Goal: Transaction & Acquisition: Purchase product/service

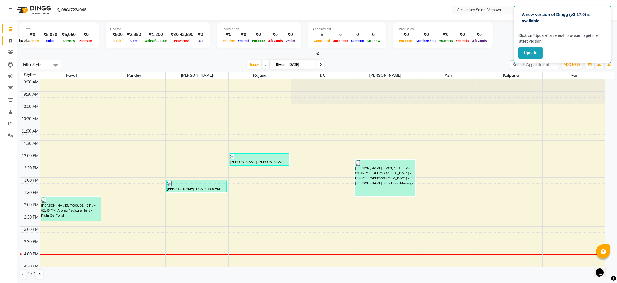
click at [10, 39] on icon at bounding box center [10, 41] width 3 height 4
select select "6093"
select select "service"
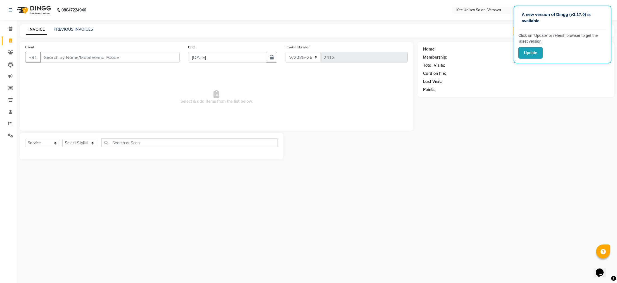
click at [49, 57] on input "Client" at bounding box center [109, 57] width 139 height 11
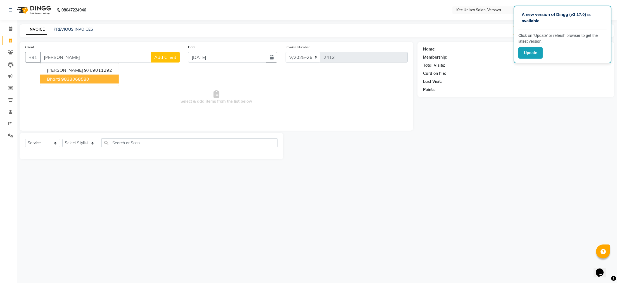
click at [51, 79] on span "Bharti" at bounding box center [53, 79] width 13 height 6
type input "9833068580"
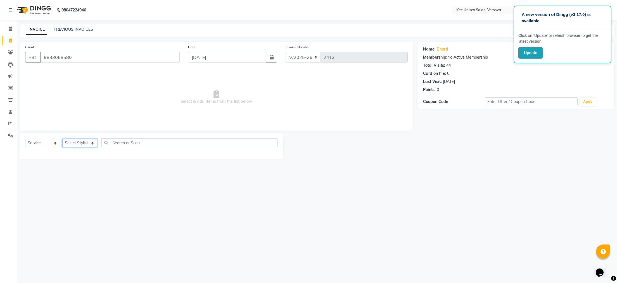
click at [90, 144] on select "Select Stylist [PERSON_NAME] DC [PERSON_NAME] [PERSON_NAME] [PERSON_NAME] Rajuu…" at bounding box center [79, 143] width 35 height 9
select select "68437"
click at [62, 139] on select "Select Stylist [PERSON_NAME] DC [PERSON_NAME] [PERSON_NAME] [PERSON_NAME] Rajuu…" at bounding box center [79, 143] width 35 height 9
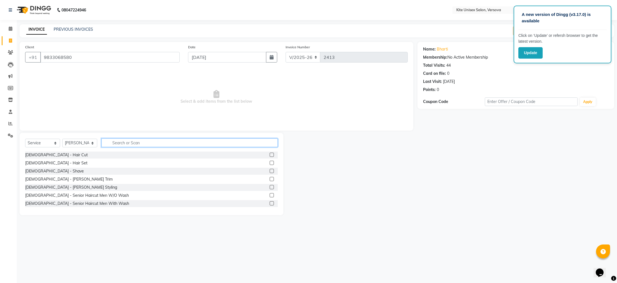
click at [112, 143] on input "text" at bounding box center [189, 142] width 176 height 9
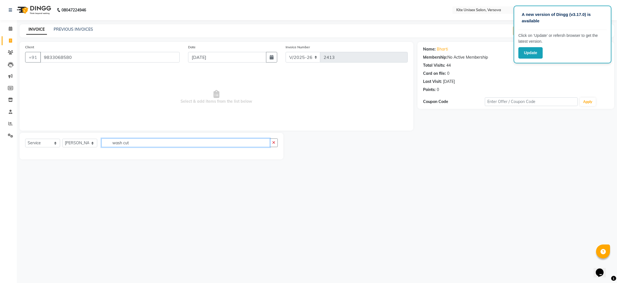
click at [151, 141] on input "wash cut" at bounding box center [185, 142] width 168 height 9
type input "w"
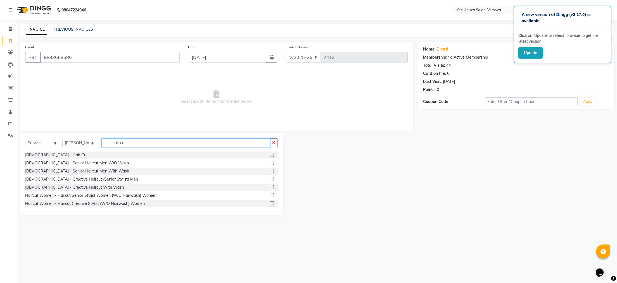
type input "hair cu"
click at [269, 202] on label at bounding box center [271, 203] width 4 height 4
click at [269, 202] on input "checkbox" at bounding box center [271, 204] width 4 height 4
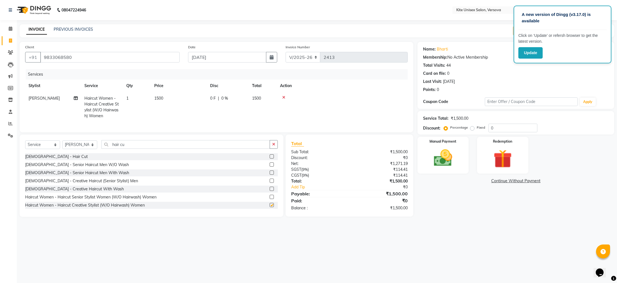
checkbox input "false"
click at [262, 97] on td "1500" at bounding box center [263, 107] width 28 height 30
select select "68437"
click at [224, 98] on input "1500" at bounding box center [204, 99] width 49 height 9
type input "1"
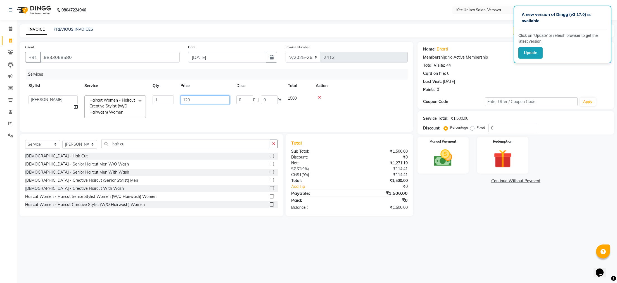
type input "1200"
click at [332, 234] on div "A new version of Dingg (v3.17.0) is available Click on ‘Update’ or refersh brow…" at bounding box center [308, 141] width 617 height 283
click at [445, 166] on img at bounding box center [442, 158] width 31 height 22
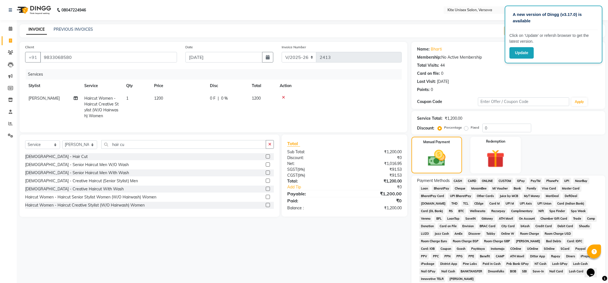
click at [459, 180] on span "CASH" at bounding box center [458, 181] width 12 height 6
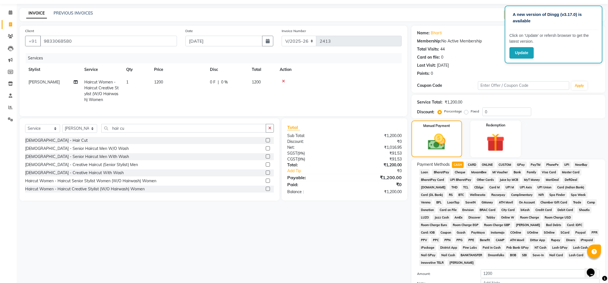
scroll to position [61, 0]
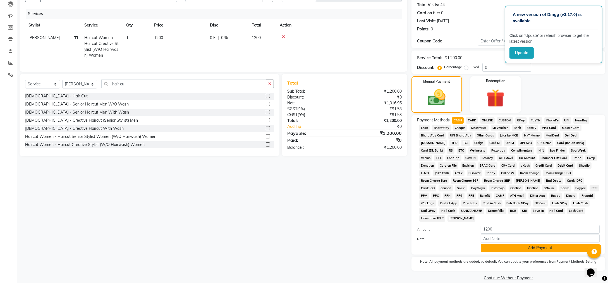
click at [494, 244] on button "Add Payment" at bounding box center [540, 248] width 119 height 9
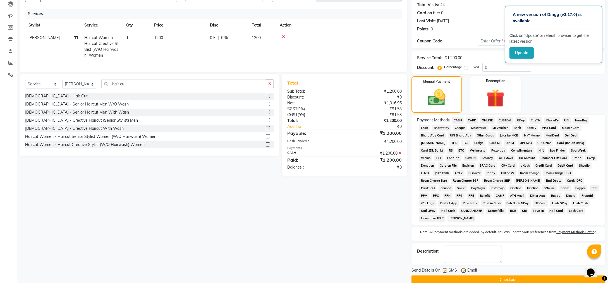
click at [477, 276] on button "Checkout" at bounding box center [509, 280] width 194 height 9
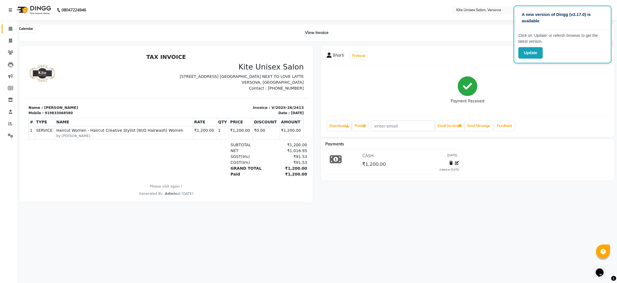
click at [9, 30] on icon at bounding box center [11, 29] width 4 height 4
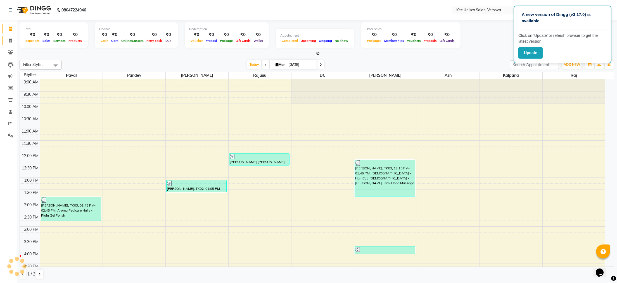
scroll to position [159, 0]
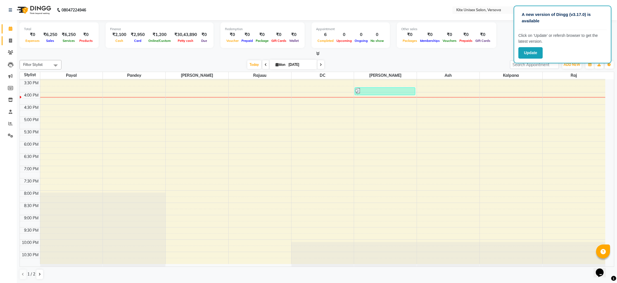
click at [10, 40] on icon at bounding box center [10, 41] width 3 height 4
select select "6093"
select select "service"
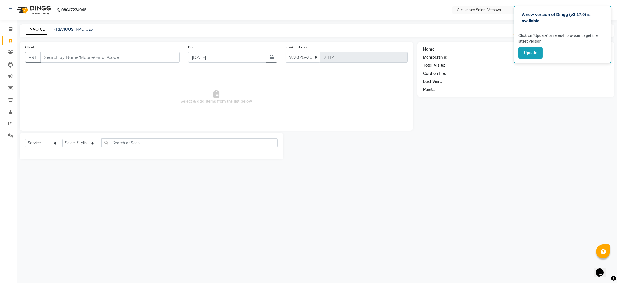
click at [49, 57] on input "Client" at bounding box center [109, 57] width 139 height 11
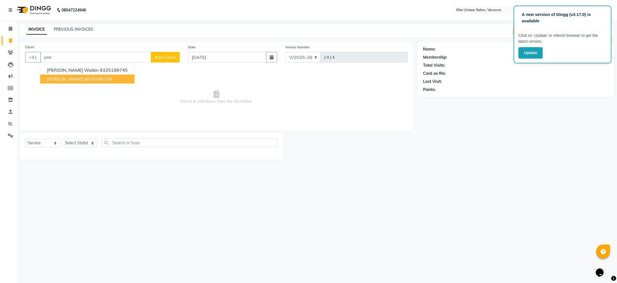
click at [72, 79] on span "[PERSON_NAME]" at bounding box center [65, 79] width 36 height 6
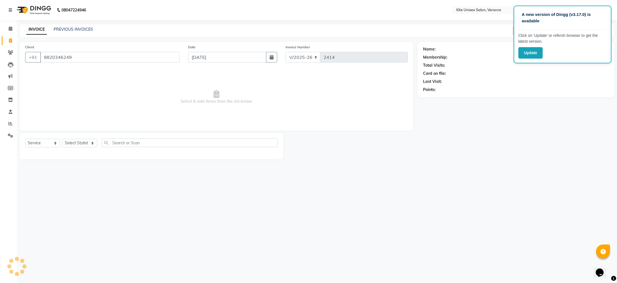
type input "9820346249"
click at [90, 141] on select "Select Stylist [PERSON_NAME] DC [PERSON_NAME] [PERSON_NAME] [PERSON_NAME] Rajuu…" at bounding box center [79, 143] width 35 height 9
select select "50189"
click at [62, 139] on select "Select Stylist [PERSON_NAME] DC [PERSON_NAME] [PERSON_NAME] [PERSON_NAME] Rajuu…" at bounding box center [79, 143] width 35 height 9
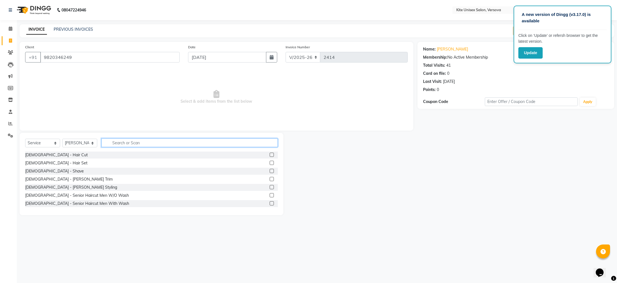
click at [126, 144] on input "text" at bounding box center [189, 142] width 176 height 9
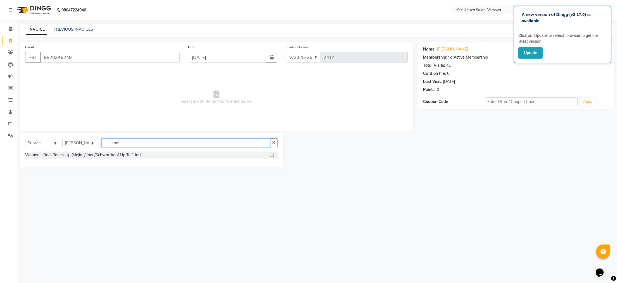
type input "root"
click at [272, 155] on label at bounding box center [271, 155] width 4 height 4
click at [272, 155] on input "checkbox" at bounding box center [271, 155] width 4 height 4
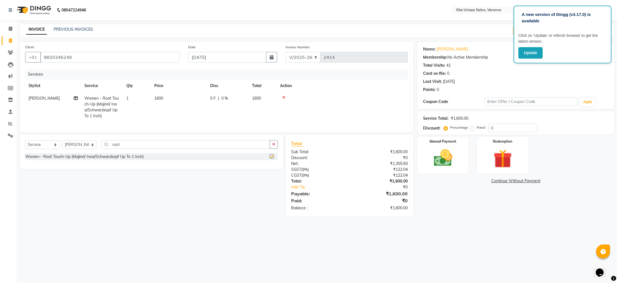
checkbox input "false"
click at [261, 98] on td "1600" at bounding box center [263, 107] width 28 height 30
select select "50189"
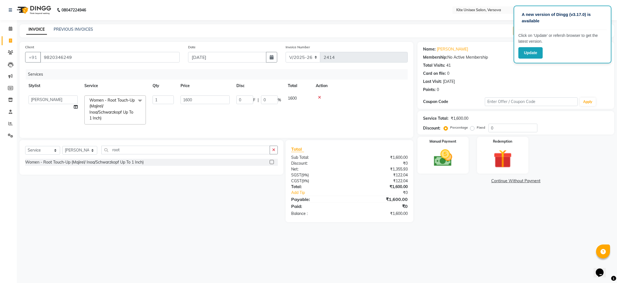
click at [230, 100] on td "1600" at bounding box center [205, 110] width 56 height 36
click at [229, 100] on input "1600" at bounding box center [204, 99] width 49 height 9
type input "1"
type input "1500"
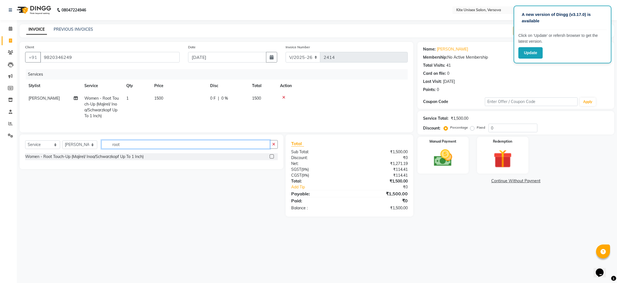
click at [150, 149] on input "root" at bounding box center [185, 144] width 168 height 9
type input "r"
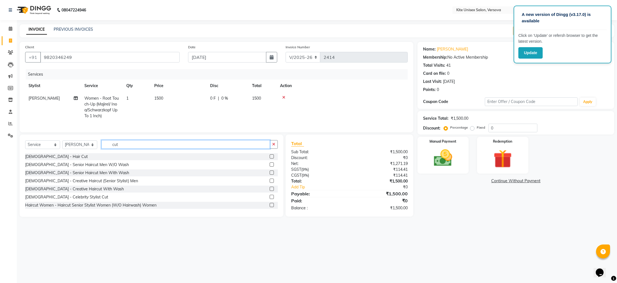
type input "cut"
click at [269, 159] on label at bounding box center [271, 156] width 4 height 4
click at [269, 159] on input "checkbox" at bounding box center [271, 157] width 4 height 4
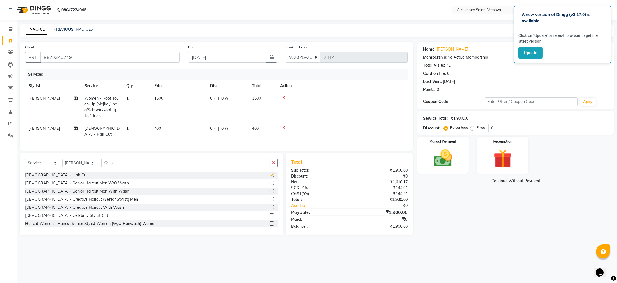
checkbox input "false"
click at [261, 126] on td "400" at bounding box center [263, 131] width 28 height 18
select select "50189"
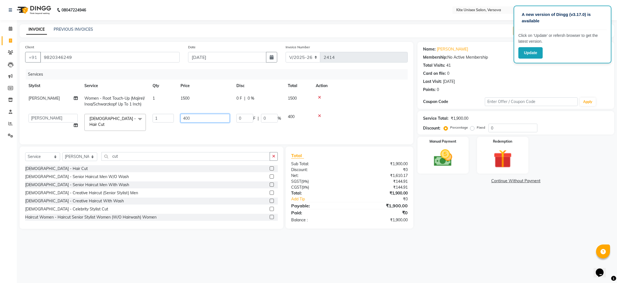
click at [205, 118] on input "400" at bounding box center [204, 118] width 49 height 9
type input "4"
type input "500"
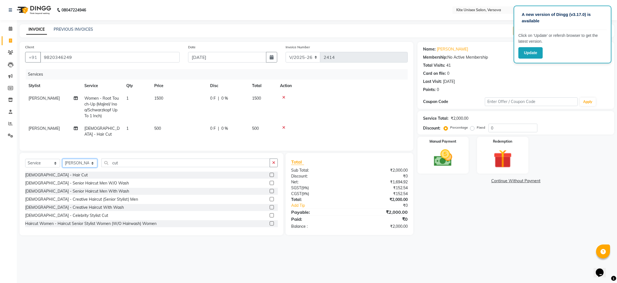
click at [94, 164] on select "Select Stylist [PERSON_NAME] DC [PERSON_NAME] [PERSON_NAME] [PERSON_NAME] Rajuu…" at bounding box center [79, 163] width 35 height 9
select select "44266"
click at [62, 162] on select "Select Stylist [PERSON_NAME] DC [PERSON_NAME] [PERSON_NAME] [PERSON_NAME] Rajuu…" at bounding box center [79, 163] width 35 height 9
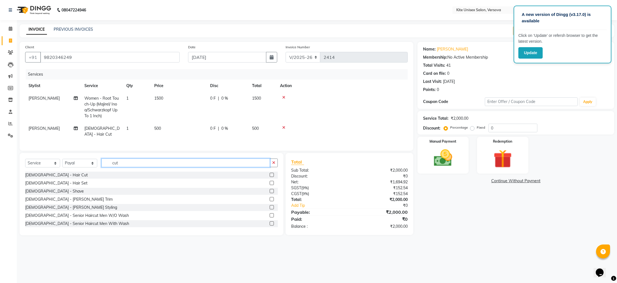
click at [123, 167] on input "cut" at bounding box center [185, 163] width 168 height 9
type input "c"
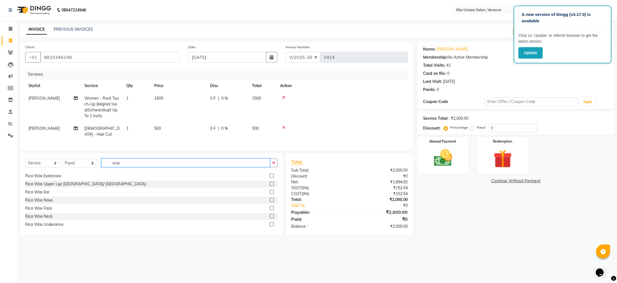
scroll to position [112, 0]
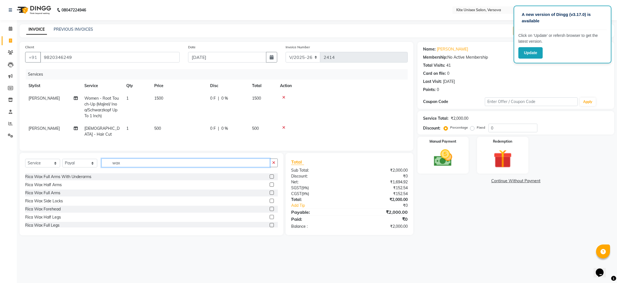
type input "wax"
click at [269, 195] on label at bounding box center [271, 193] width 4 height 4
click at [269, 195] on input "checkbox" at bounding box center [271, 193] width 4 height 4
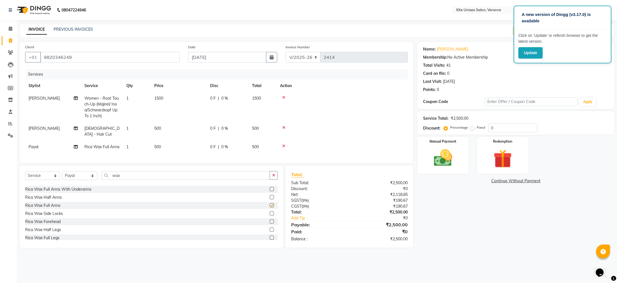
checkbox input "false"
click at [269, 232] on label at bounding box center [271, 230] width 4 height 4
click at [269, 232] on input "checkbox" at bounding box center [271, 230] width 4 height 4
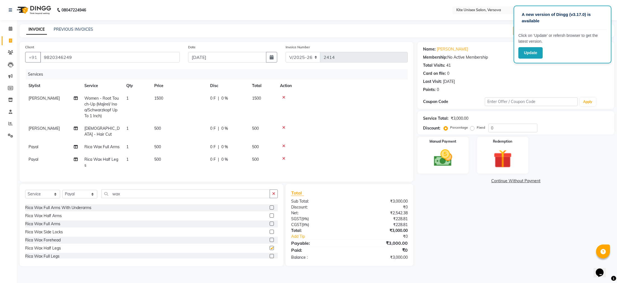
checkbox input "false"
click at [269, 210] on label at bounding box center [271, 208] width 4 height 4
click at [269, 210] on input "checkbox" at bounding box center [271, 208] width 4 height 4
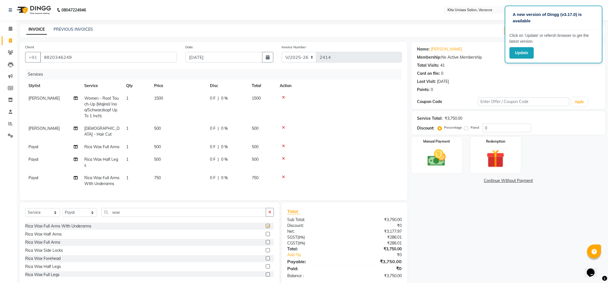
checkbox input "false"
click at [261, 177] on td "750" at bounding box center [263, 181] width 28 height 18
select select "44266"
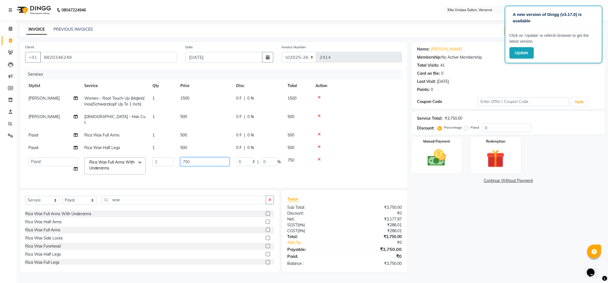
click at [224, 157] on input "750" at bounding box center [204, 161] width 49 height 9
type input "7"
type input "550"
click at [423, 255] on div "Name: [PERSON_NAME] Membership: No Active Membership Total Visits: 41 Card on f…" at bounding box center [511, 157] width 198 height 231
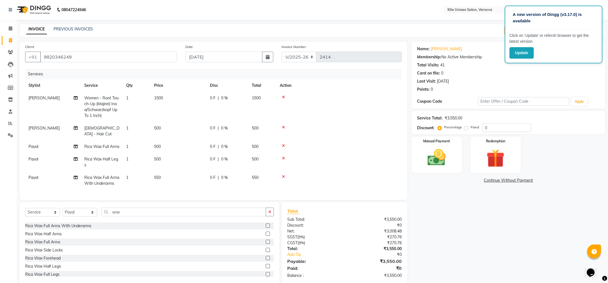
scroll to position [18, 0]
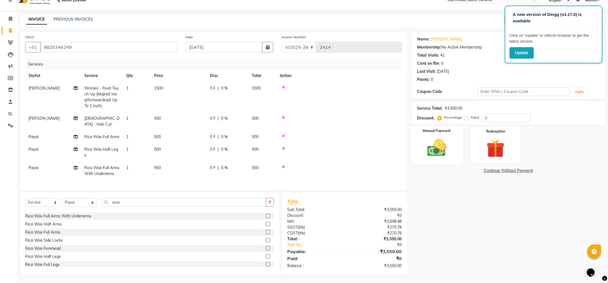
click at [431, 144] on img at bounding box center [436, 148] width 31 height 22
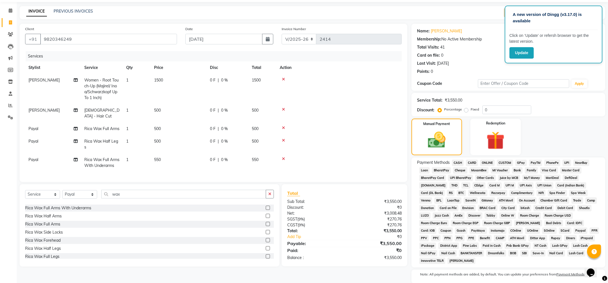
click at [474, 161] on span "CARD" at bounding box center [472, 163] width 12 height 6
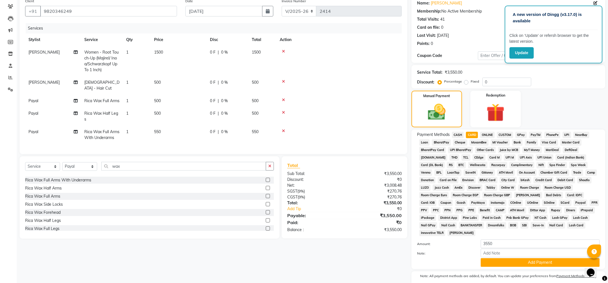
scroll to position [61, 0]
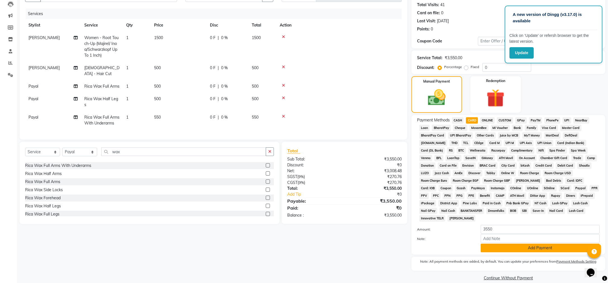
click at [553, 244] on button "Add Payment" at bounding box center [540, 248] width 119 height 9
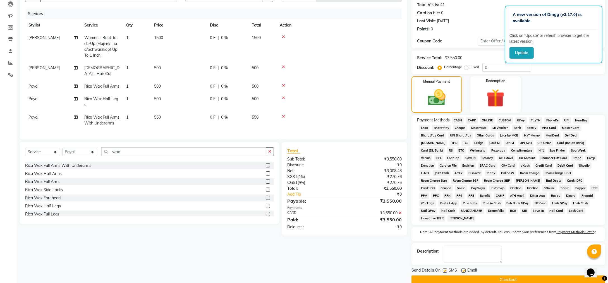
click at [445, 269] on label at bounding box center [445, 271] width 4 height 4
click at [445, 269] on input "checkbox" at bounding box center [445, 271] width 4 height 4
checkbox input "false"
click at [464, 269] on label at bounding box center [464, 271] width 4 height 4
click at [464, 269] on input "checkbox" at bounding box center [464, 271] width 4 height 4
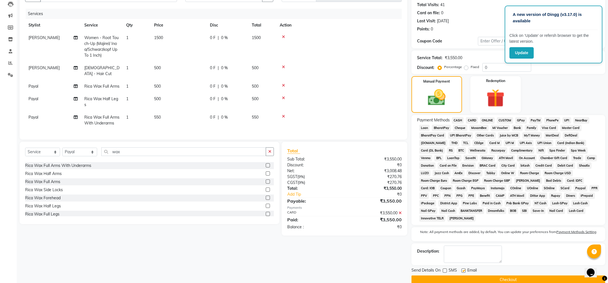
checkbox input "false"
click at [470, 276] on button "Checkout" at bounding box center [509, 280] width 194 height 9
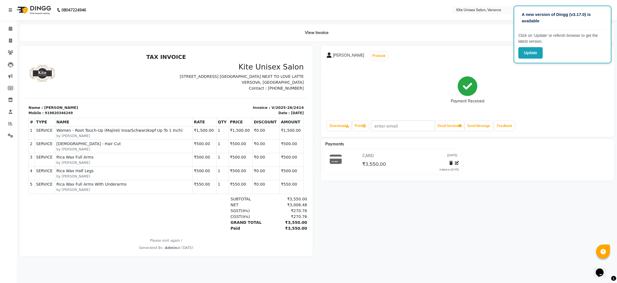
select select "service"
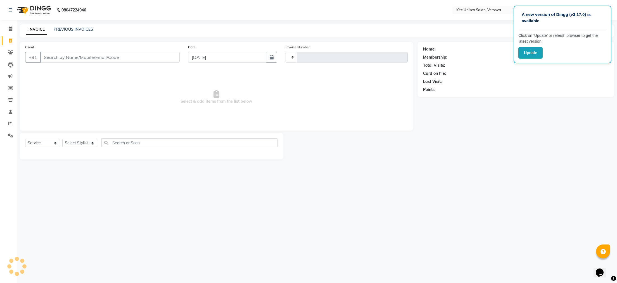
type input "2415"
select select "6093"
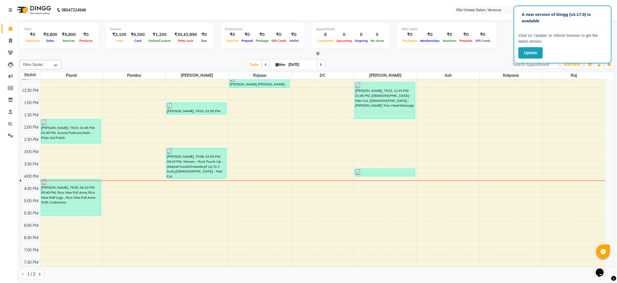
scroll to position [56, 0]
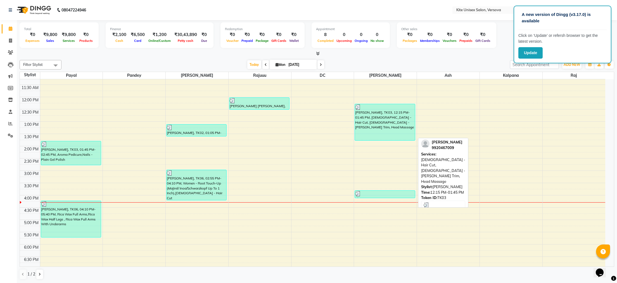
click at [369, 121] on div "[PERSON_NAME], TK03, 12:15 PM-01:45 PM, [DEMOGRAPHIC_DATA] - Hair Cut, [DEMOGRA…" at bounding box center [385, 122] width 60 height 36
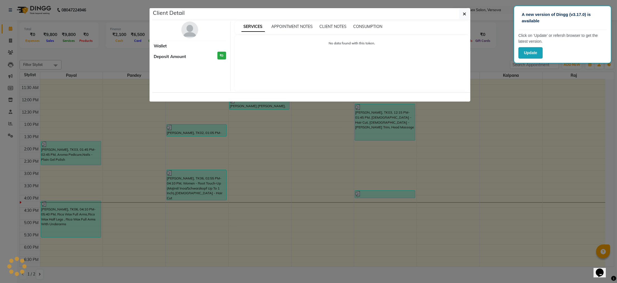
select select "3"
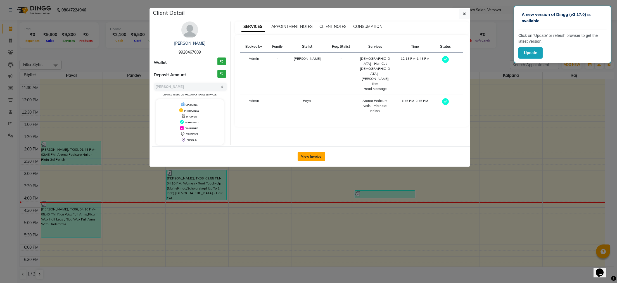
click at [314, 153] on button "View Invoice" at bounding box center [311, 156] width 28 height 9
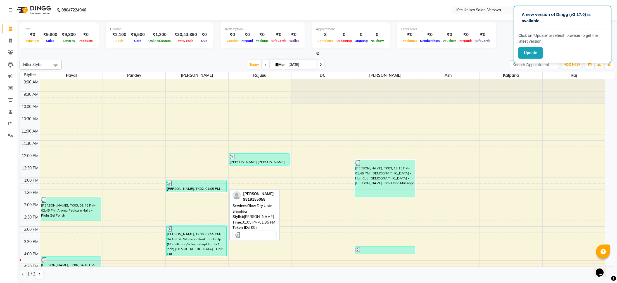
click at [184, 184] on div at bounding box center [196, 184] width 59 height 6
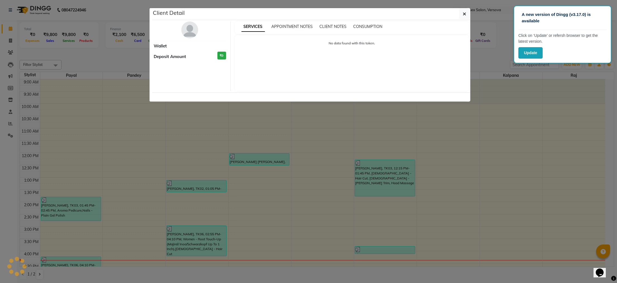
select select "3"
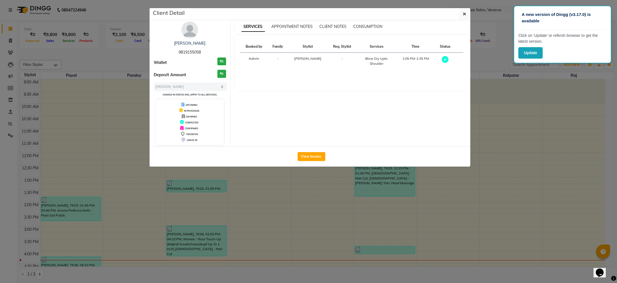
click at [319, 149] on div "View Invoice" at bounding box center [311, 156] width 318 height 20
click at [315, 156] on button "View Invoice" at bounding box center [311, 156] width 28 height 9
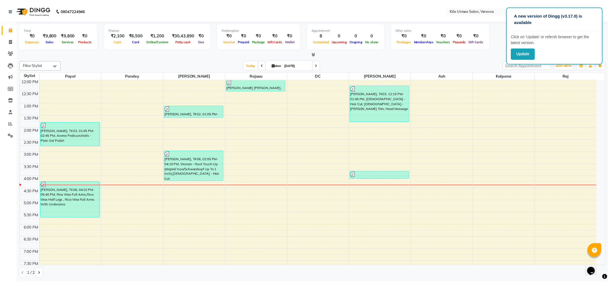
scroll to position [112, 0]
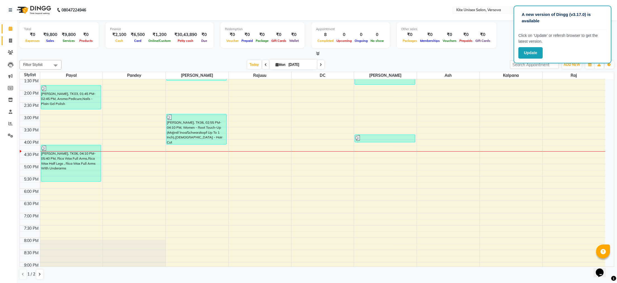
click at [11, 41] on icon at bounding box center [10, 41] width 3 height 4
select select "6093"
select select "service"
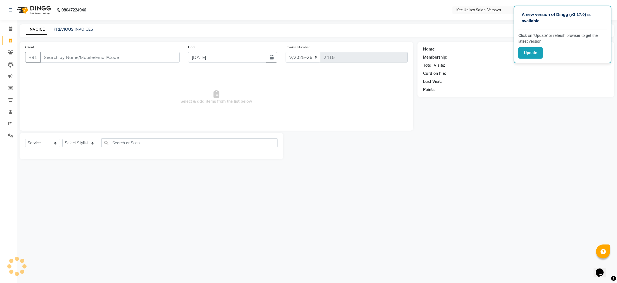
click at [61, 58] on input "Client" at bounding box center [109, 57] width 139 height 11
click at [86, 140] on select "Select Stylist [PERSON_NAME] DC [PERSON_NAME] [PERSON_NAME] [PERSON_NAME] Rajuu…" at bounding box center [79, 143] width 35 height 9
select select "50469"
click at [62, 139] on select "Select Stylist [PERSON_NAME] DC [PERSON_NAME] [PERSON_NAME] [PERSON_NAME] Rajuu…" at bounding box center [79, 143] width 35 height 9
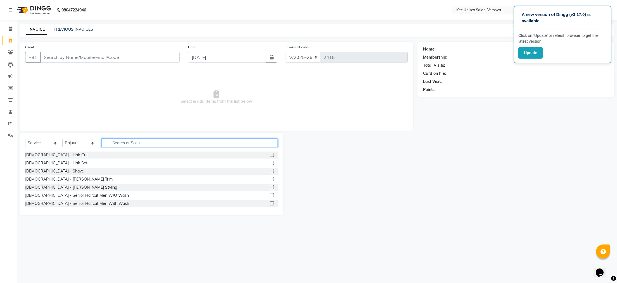
click at [126, 144] on input "text" at bounding box center [189, 142] width 176 height 9
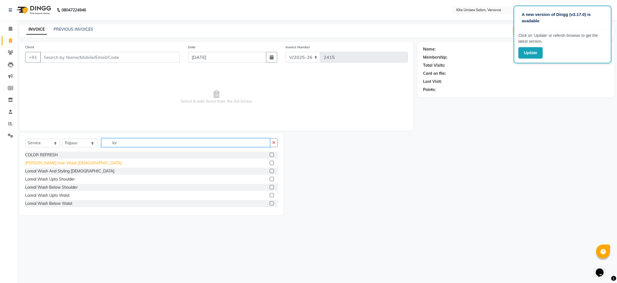
type input "lor"
click at [59, 165] on div "[PERSON_NAME] Hair Wash [DEMOGRAPHIC_DATA]" at bounding box center [73, 163] width 96 height 6
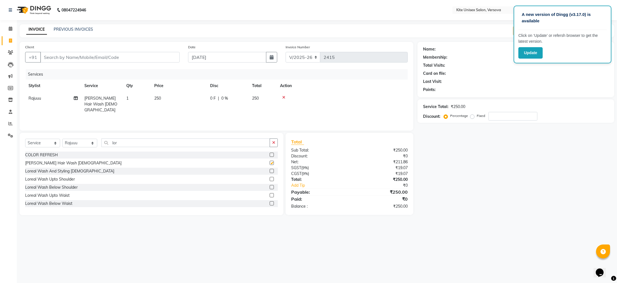
checkbox input "false"
click at [119, 144] on input "lor" at bounding box center [185, 142] width 168 height 9
click at [168, 101] on td "250" at bounding box center [179, 104] width 56 height 24
select select "50469"
click at [196, 101] on input "250" at bounding box center [204, 99] width 49 height 9
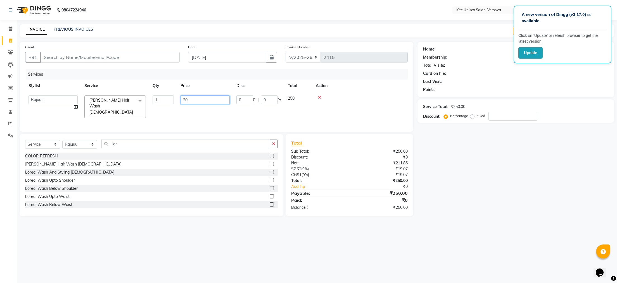
type input "200"
click at [358, 103] on td at bounding box center [341, 104] width 131 height 24
click at [58, 57] on input "Client" at bounding box center [109, 57] width 139 height 11
type input "9"
type input "0"
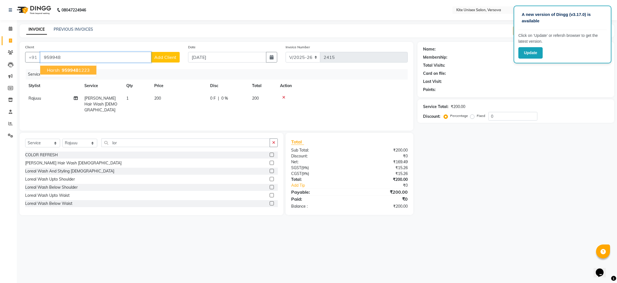
click at [59, 70] on span "harsh" at bounding box center [53, 70] width 13 height 6
type input "9599481223"
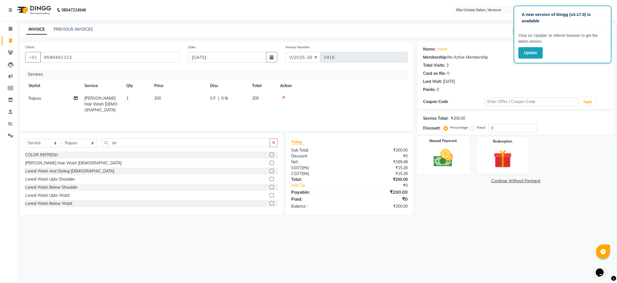
click at [447, 159] on img at bounding box center [442, 158] width 31 height 22
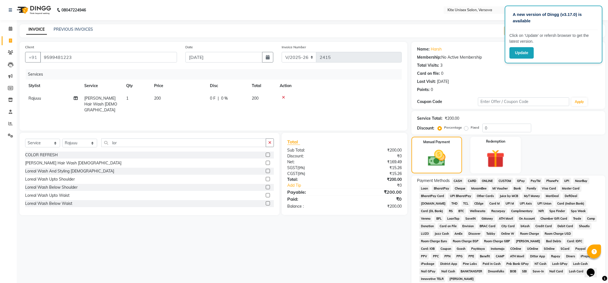
click at [166, 98] on td "200" at bounding box center [179, 104] width 56 height 24
select select "50469"
click at [197, 98] on input "200" at bounding box center [204, 99] width 49 height 9
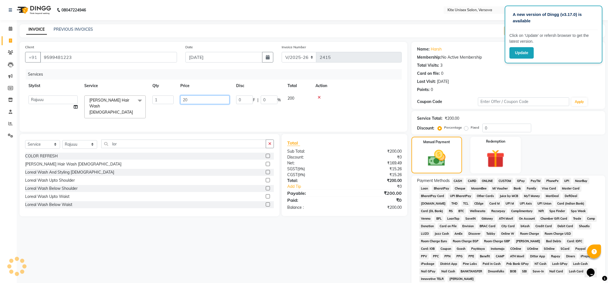
type input "2"
type input "200"
click at [345, 110] on td at bounding box center [357, 107] width 90 height 30
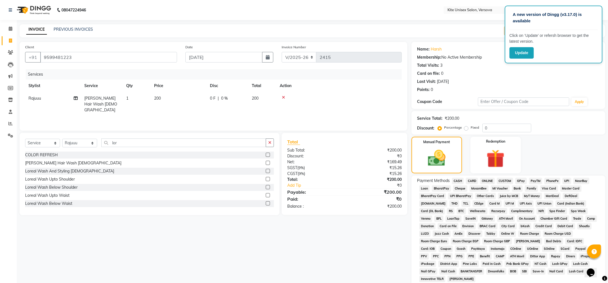
click at [519, 181] on span "GPay" at bounding box center [520, 181] width 11 height 6
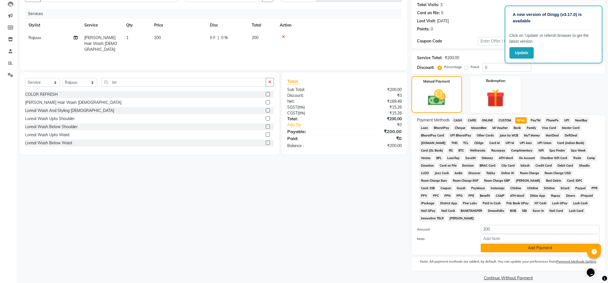
click at [521, 244] on button "Add Payment" at bounding box center [540, 248] width 119 height 9
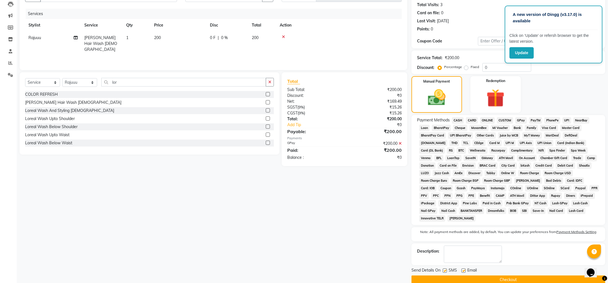
click at [522, 276] on button "Checkout" at bounding box center [509, 280] width 194 height 9
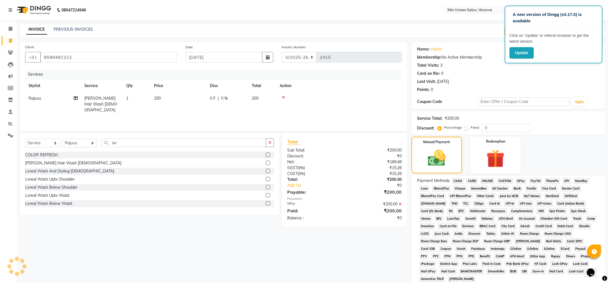
scroll to position [62, 0]
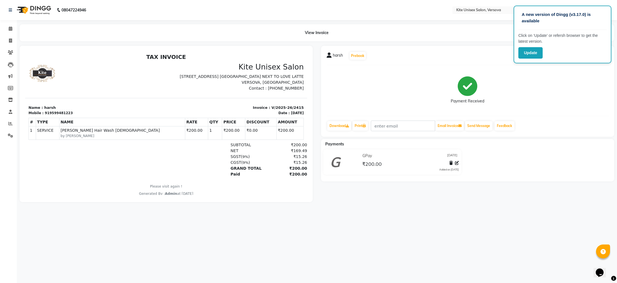
select select "service"
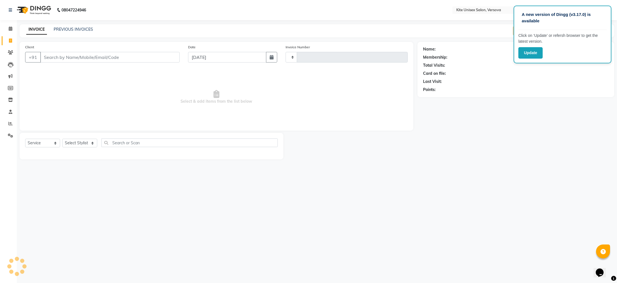
type input "2416"
select select "6093"
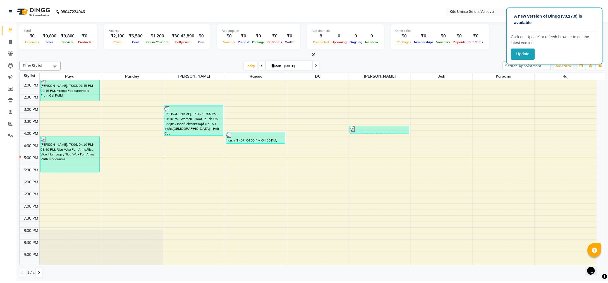
scroll to position [119, 0]
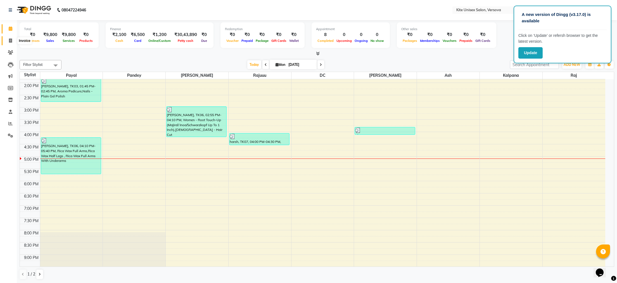
click at [10, 41] on icon at bounding box center [10, 41] width 3 height 4
select select "6093"
select select "service"
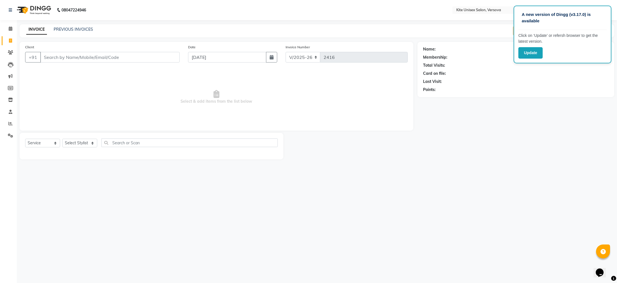
click at [136, 56] on input "Client" at bounding box center [109, 57] width 139 height 11
click at [86, 71] on ngb-highlight "9820189025" at bounding box center [98, 70] width 28 height 6
type input "9820189025"
click at [92, 144] on select "Select Stylist [PERSON_NAME] DC [PERSON_NAME] [PERSON_NAME] [PERSON_NAME] Rajuu…" at bounding box center [79, 143] width 35 height 9
select select "50189"
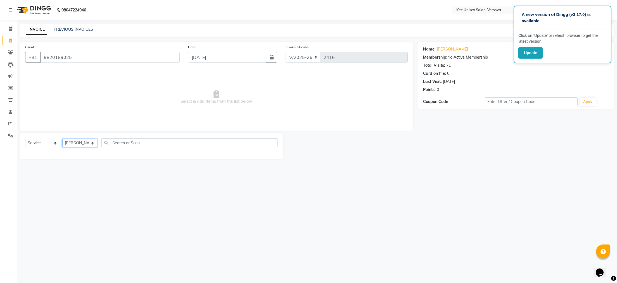
click at [62, 139] on select "Select Stylist [PERSON_NAME] DC [PERSON_NAME] [PERSON_NAME] [PERSON_NAME] Rajuu…" at bounding box center [79, 143] width 35 height 9
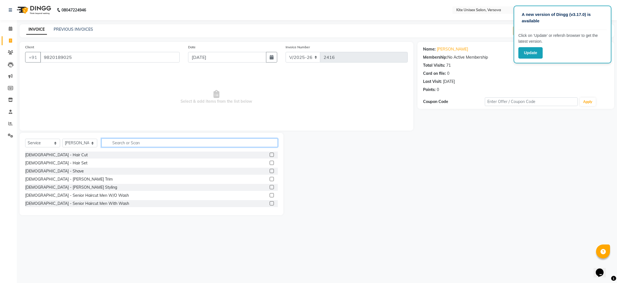
click at [140, 144] on input "text" at bounding box center [189, 142] width 176 height 9
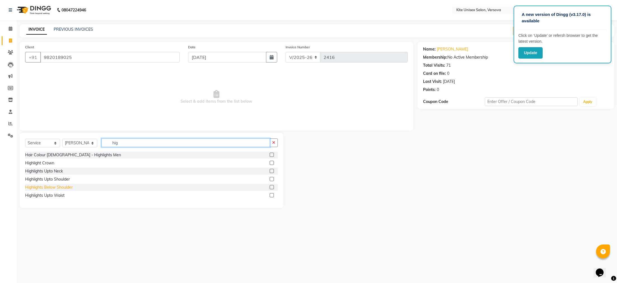
type input "hig"
click at [58, 188] on div "Highlights Below Shoulder" at bounding box center [48, 188] width 47 height 6
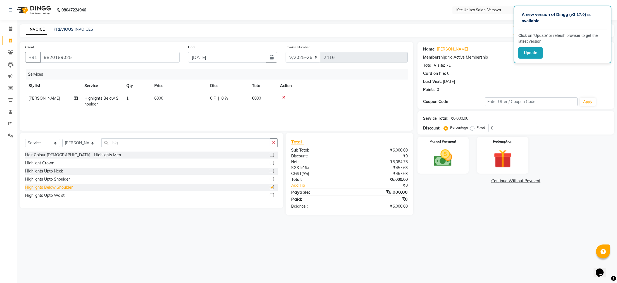
checkbox input "false"
click at [46, 197] on div "Highlights Upto Waist" at bounding box center [44, 196] width 39 height 6
checkbox input "false"
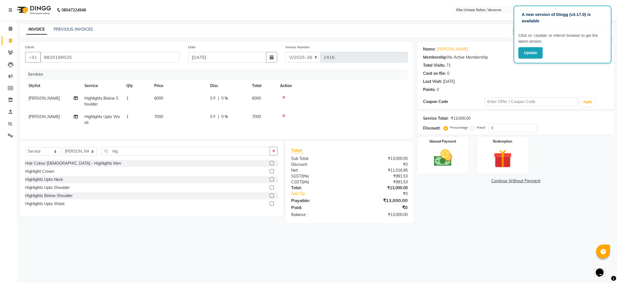
click at [284, 97] on icon at bounding box center [283, 97] width 3 height 4
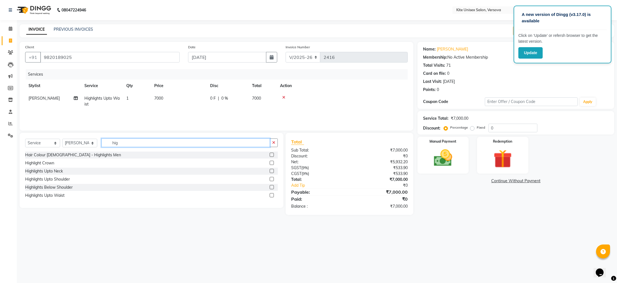
click at [128, 143] on input "hig" at bounding box center [185, 142] width 168 height 9
type input "h"
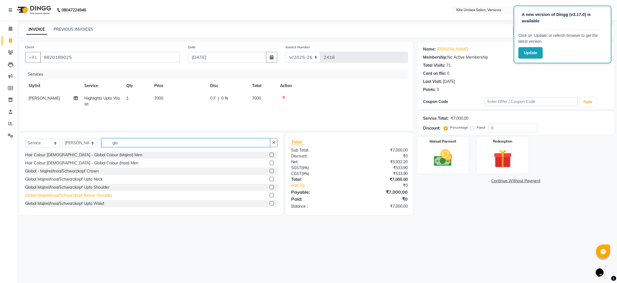
type input "glo"
click at [66, 195] on div "Global Majirel/Inoa/Schwarzkopf Below Shoulder" at bounding box center [68, 196] width 87 height 6
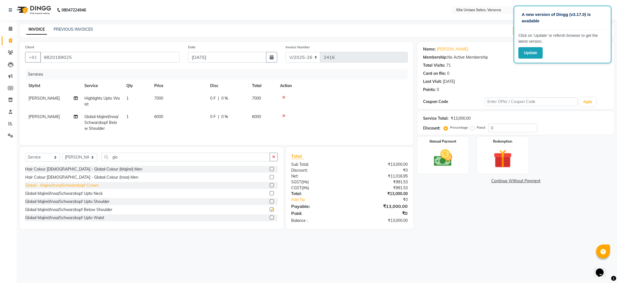
checkbox input "false"
click at [126, 161] on input "glo" at bounding box center [185, 157] width 168 height 9
type input "g"
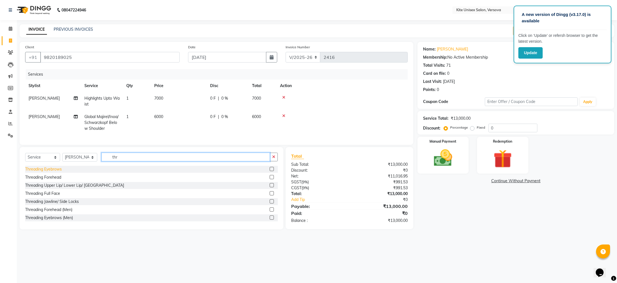
type input "thr"
click at [44, 172] on div "Threading Eyebrows" at bounding box center [43, 169] width 37 height 6
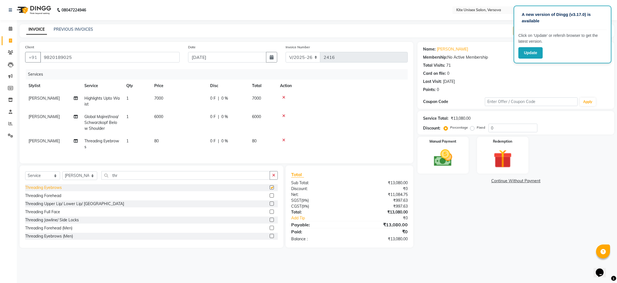
checkbox input "false"
click at [168, 139] on td "80" at bounding box center [179, 144] width 56 height 18
select select "50189"
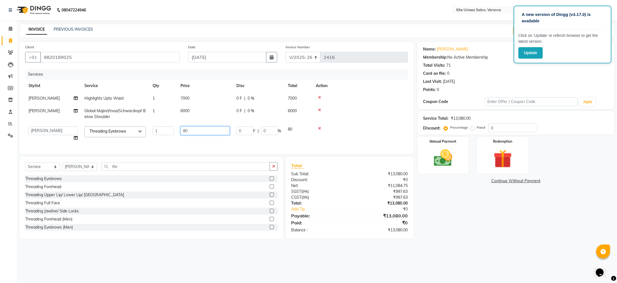
click at [193, 132] on input "80" at bounding box center [204, 130] width 49 height 9
type input "8"
type input "200"
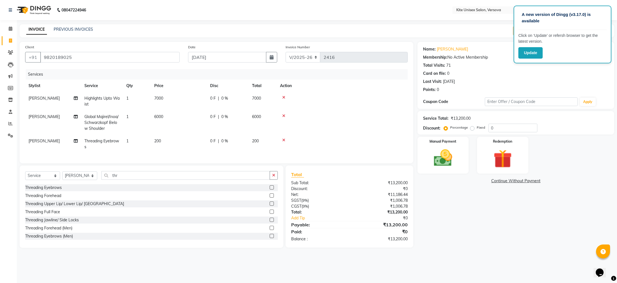
click at [152, 140] on tr "[PERSON_NAME] Threading Eyebrows 1 200 0 F | 0 % 200" at bounding box center [216, 144] width 382 height 18
click at [47, 137] on td "[PERSON_NAME]" at bounding box center [53, 144] width 56 height 18
select select "50189"
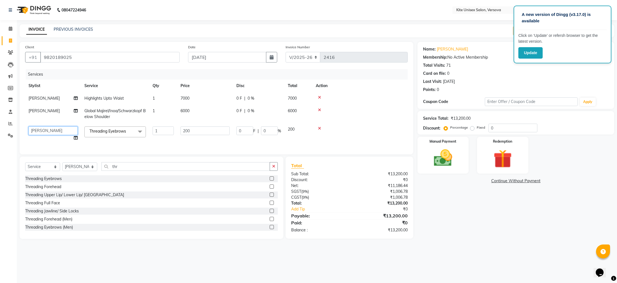
click at [61, 130] on select "[PERSON_NAME] DC kalpana [PERSON_NAME] [PERSON_NAME] Rajuuu [PERSON_NAME]" at bounding box center [52, 130] width 49 height 9
select select "44266"
click at [454, 158] on img at bounding box center [442, 158] width 31 height 22
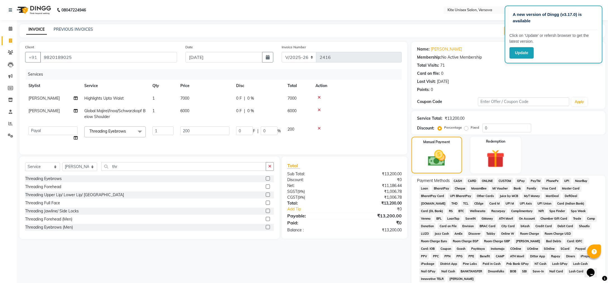
click at [457, 182] on span "CASH" at bounding box center [458, 181] width 12 height 6
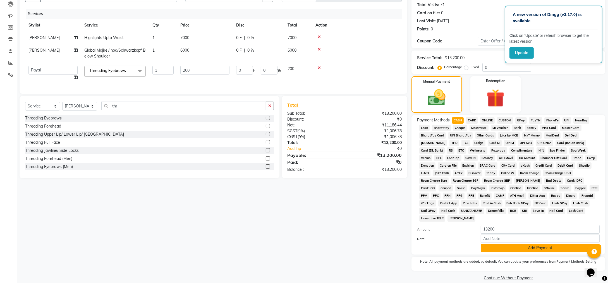
click at [544, 244] on button "Add Payment" at bounding box center [540, 248] width 119 height 9
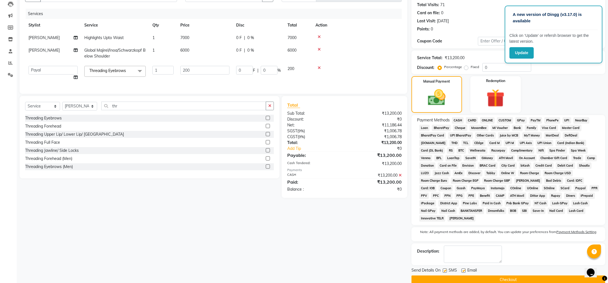
click at [499, 276] on button "Checkout" at bounding box center [509, 280] width 194 height 9
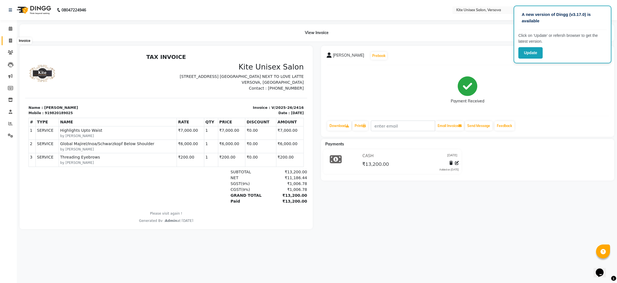
click at [10, 40] on icon at bounding box center [10, 41] width 3 height 4
select select "service"
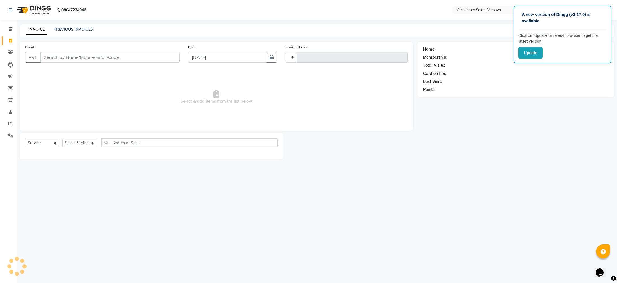
type input "2417"
select select "6093"
click at [9, 30] on icon at bounding box center [11, 29] width 4 height 4
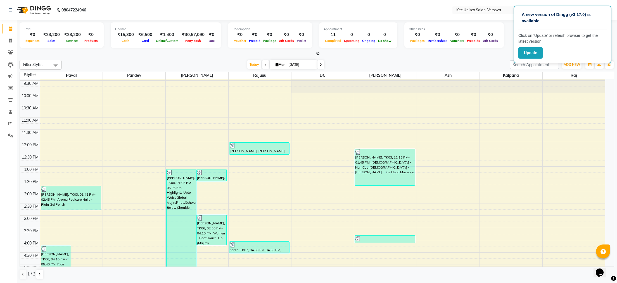
scroll to position [42, 0]
